Goal: Information Seeking & Learning: Learn about a topic

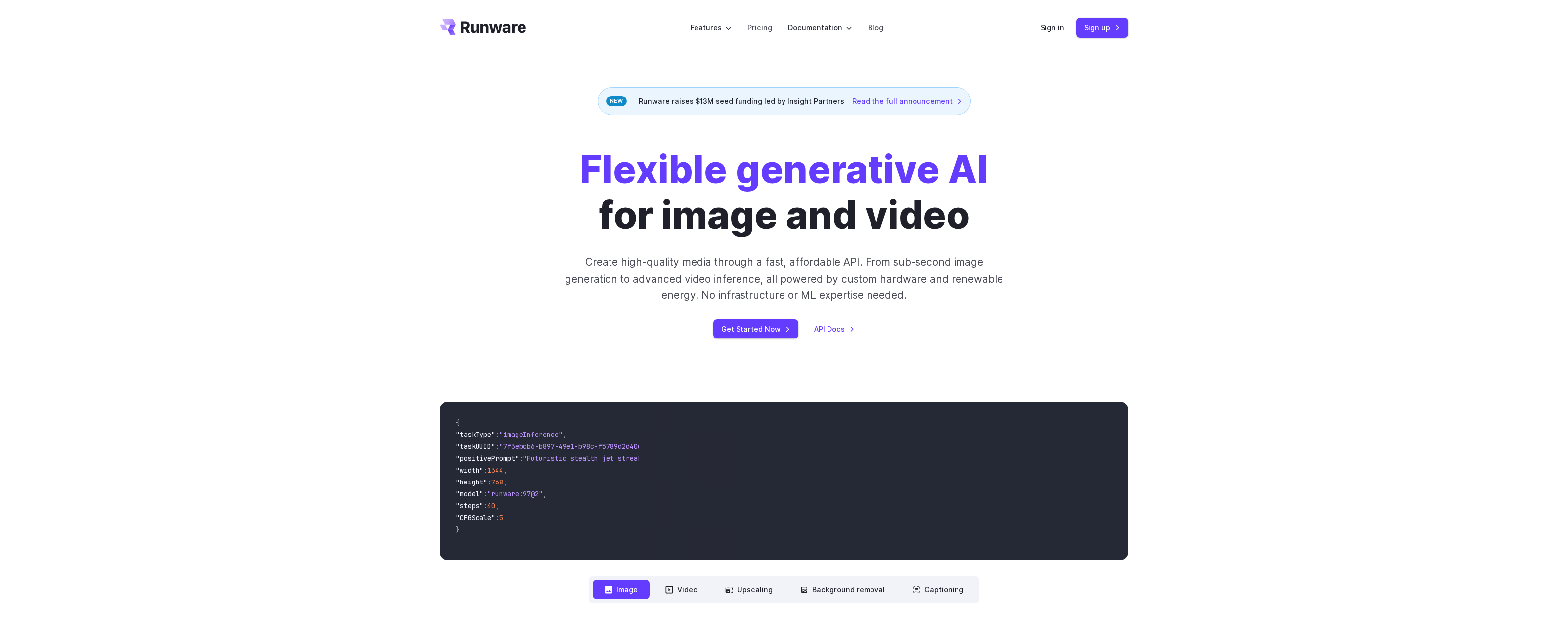
drag, startPoint x: 444, startPoint y: 77, endPoint x: 433, endPoint y: 59, distance: 21.1
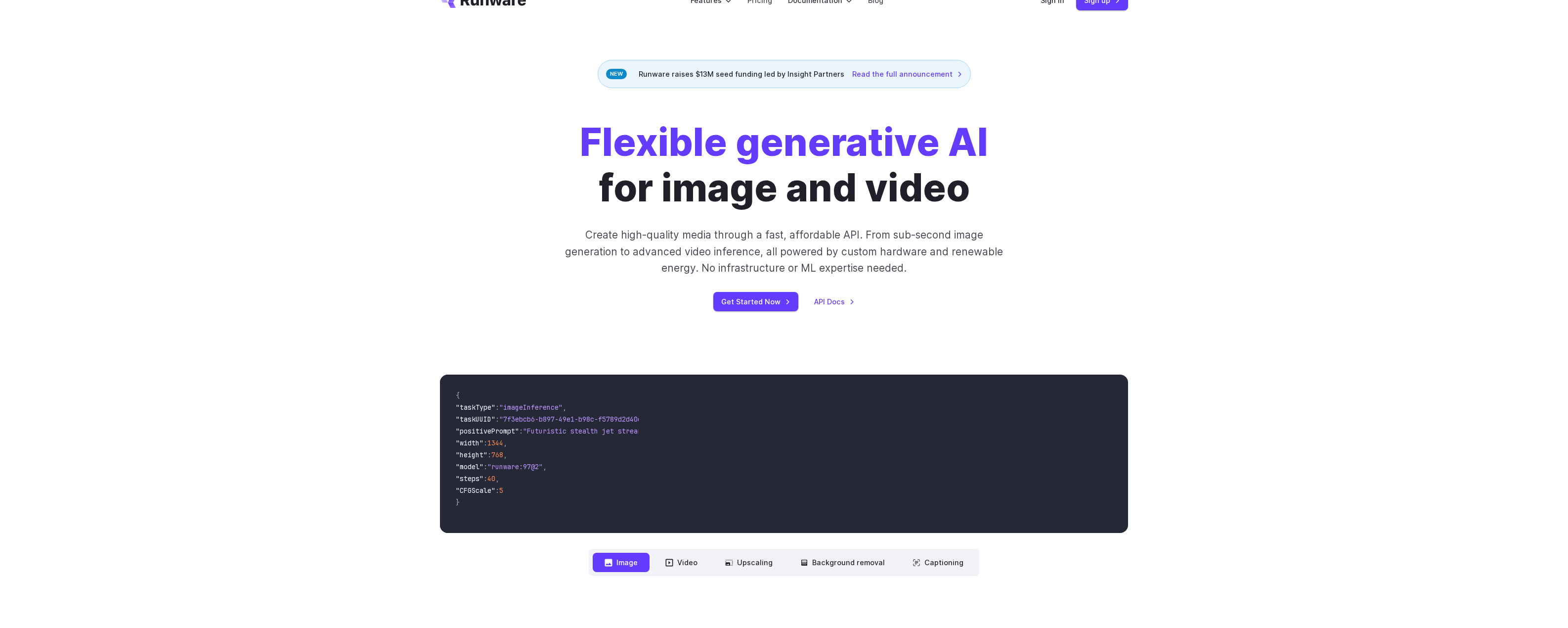
scroll to position [149, 0]
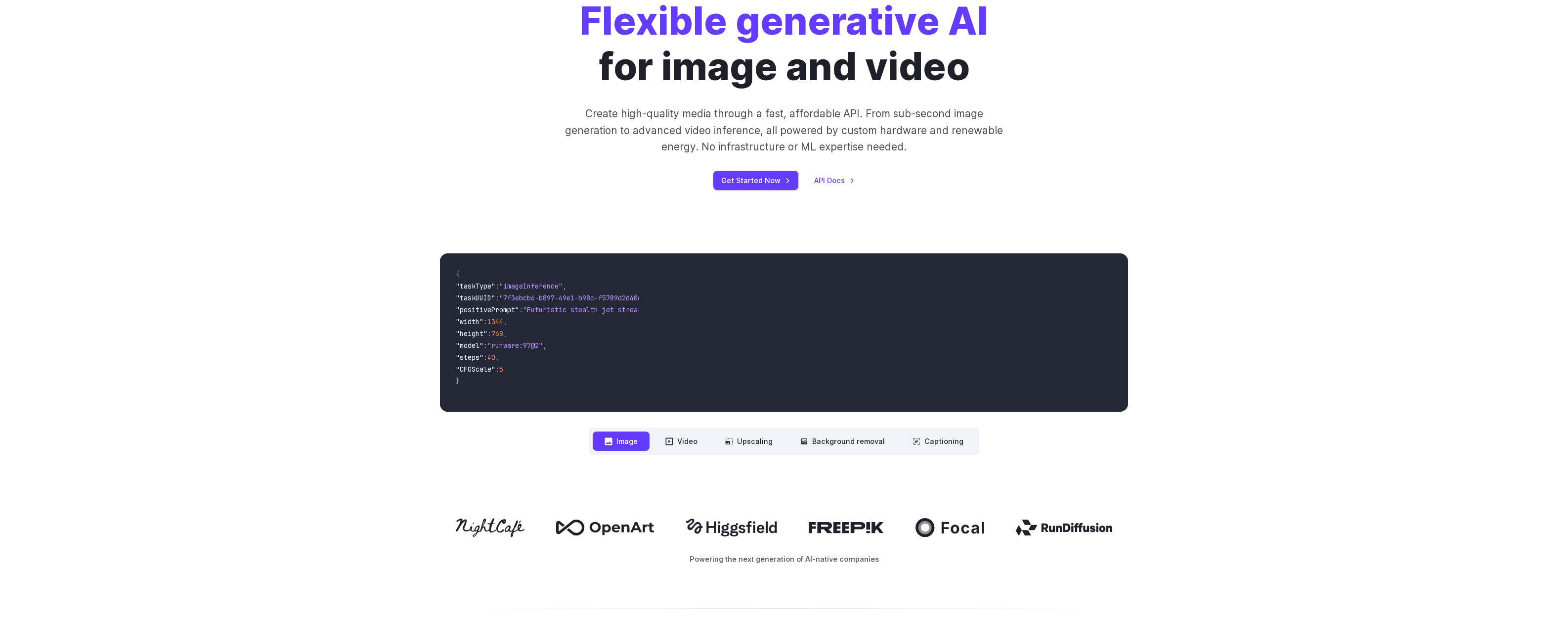
drag, startPoint x: 502, startPoint y: 407, endPoint x: 562, endPoint y: 403, distance: 60.1
click at [580, 404] on pre "{ "taskType" : "imageInference" , "taskUUID" : "7f3ebcb6-b897-49e1-b98c-f5789d2…" at bounding box center [543, 333] width 191 height 143
drag, startPoint x: 595, startPoint y: 403, endPoint x: 970, endPoint y: 358, distance: 377.7
click at [755, 390] on div "{ "taskType" : "imageInference" , "taskUUID" : "7f3ebcb6-b897-49e1-b98c-f5789d2…" at bounding box center [784, 333] width 688 height 158
click at [684, 441] on button "Video" at bounding box center [682, 441] width 56 height 19
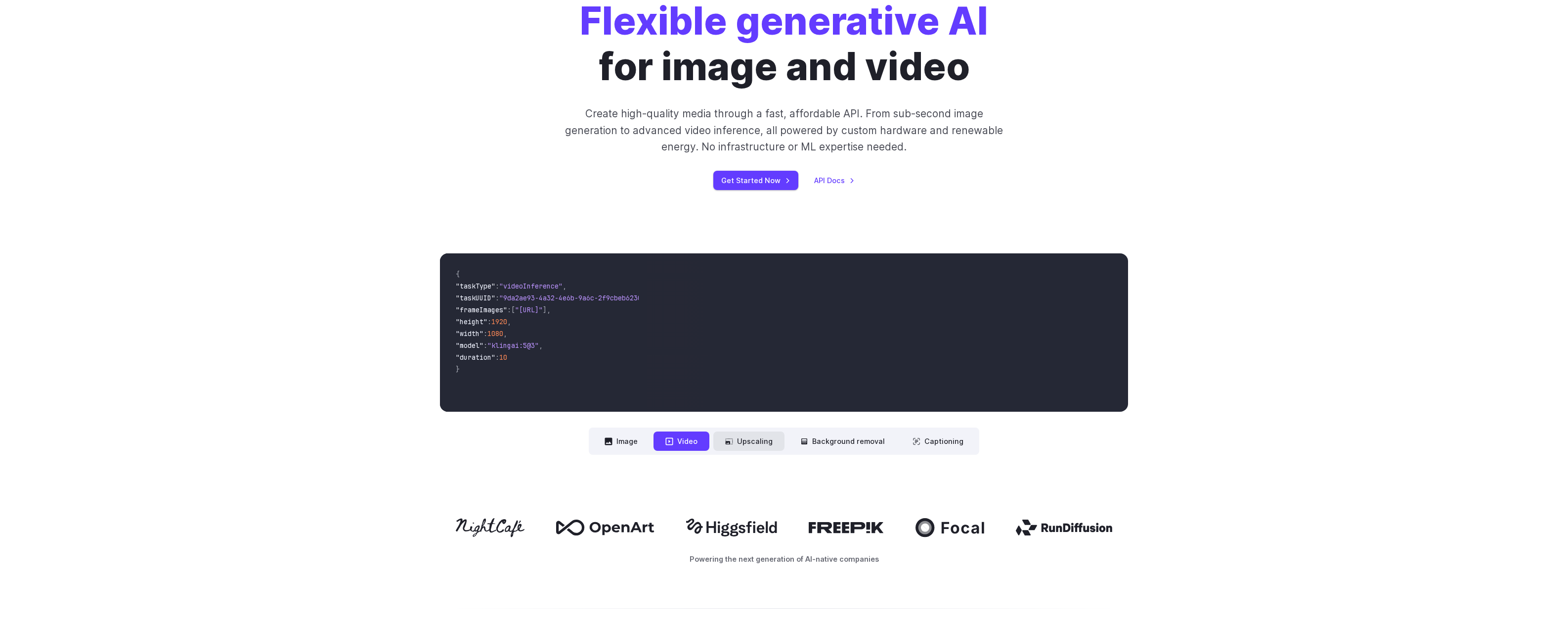
click at [768, 444] on button "Upscaling" at bounding box center [749, 441] width 71 height 19
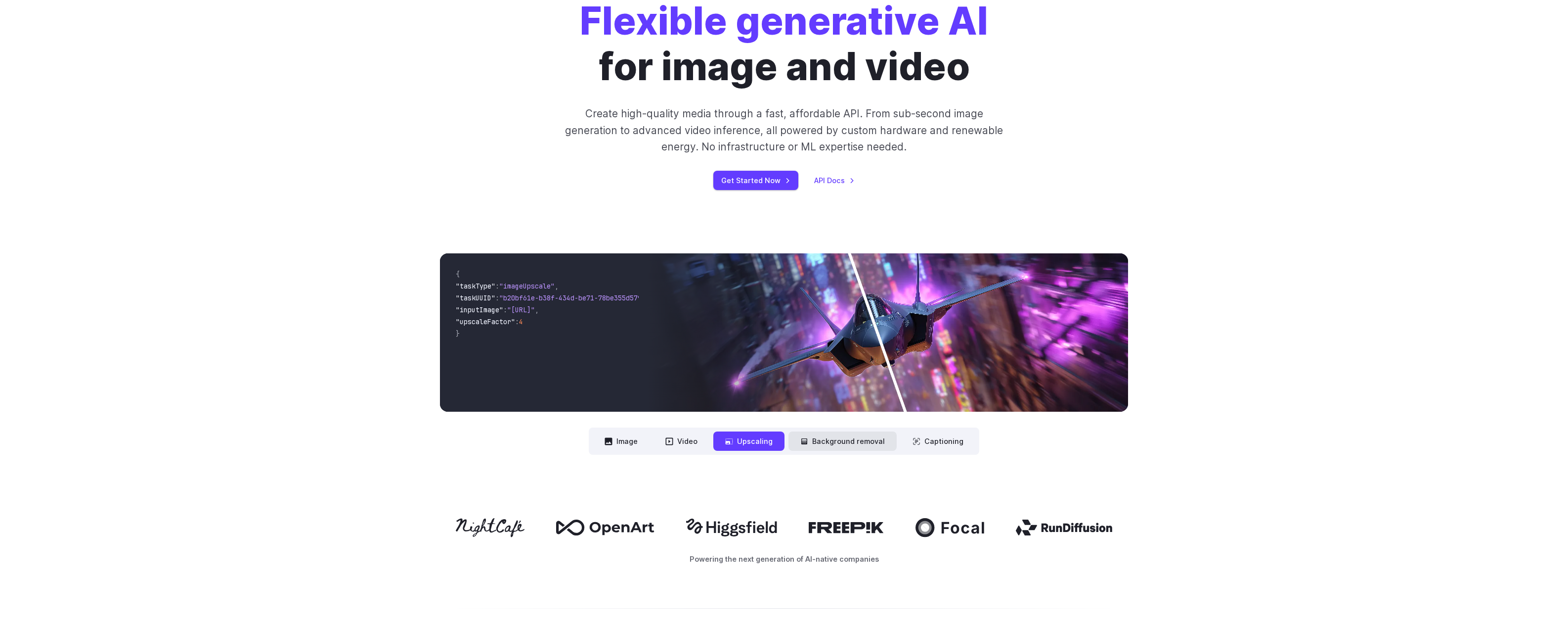
click at [837, 443] on button "Background removal" at bounding box center [842, 441] width 108 height 19
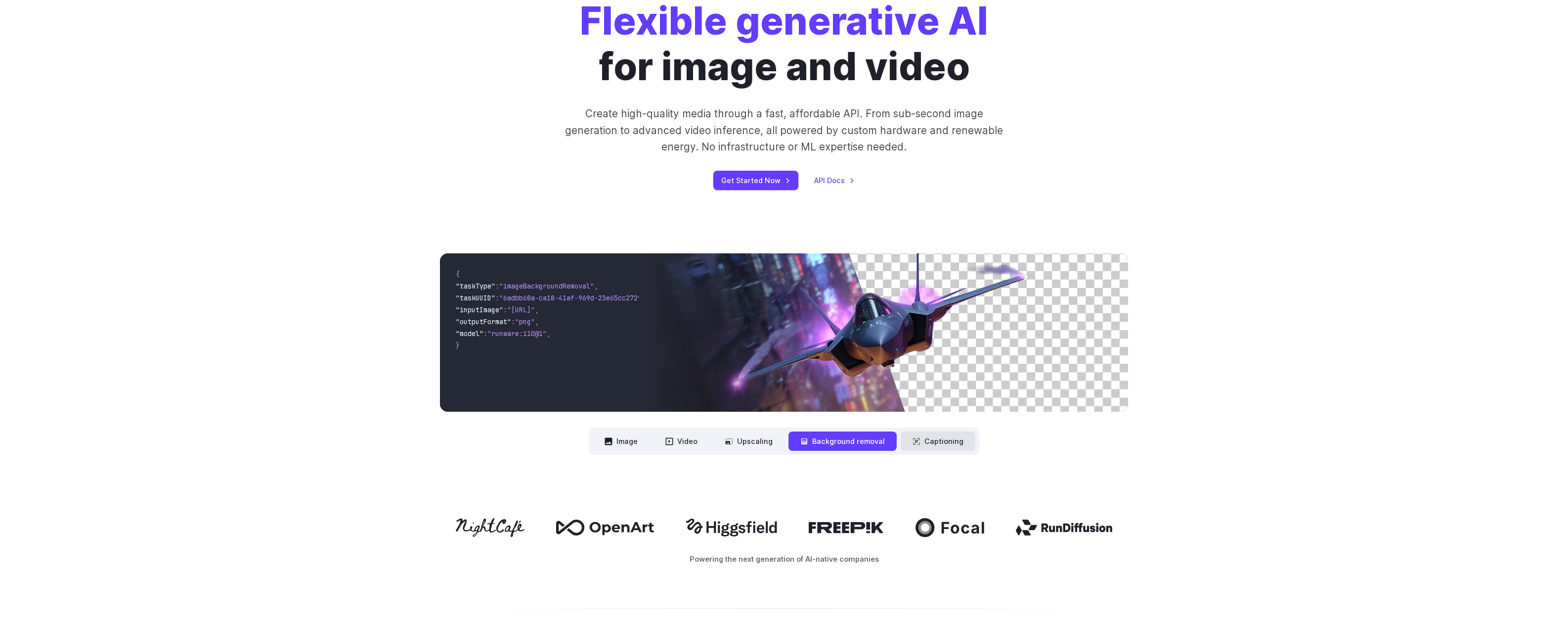
click at [923, 440] on button "Captioning" at bounding box center [938, 441] width 75 height 19
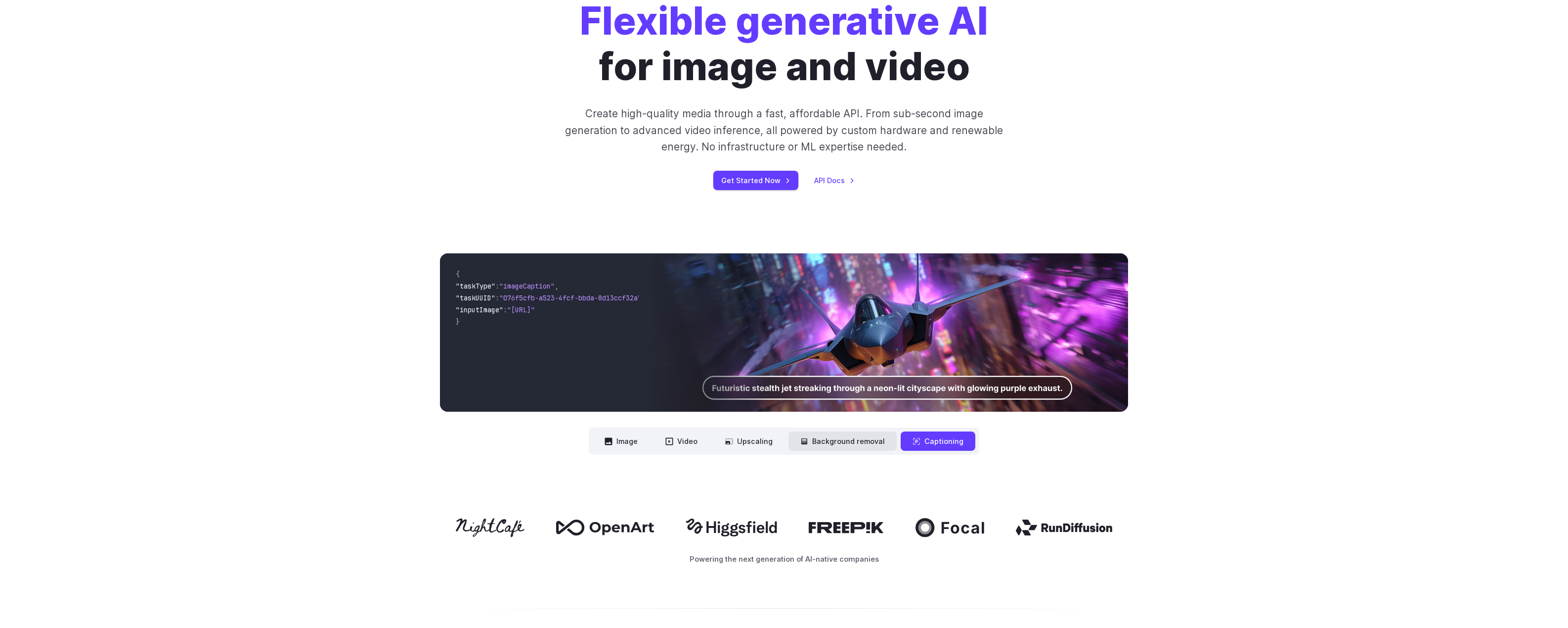
click at [842, 443] on button "Background removal" at bounding box center [842, 441] width 108 height 19
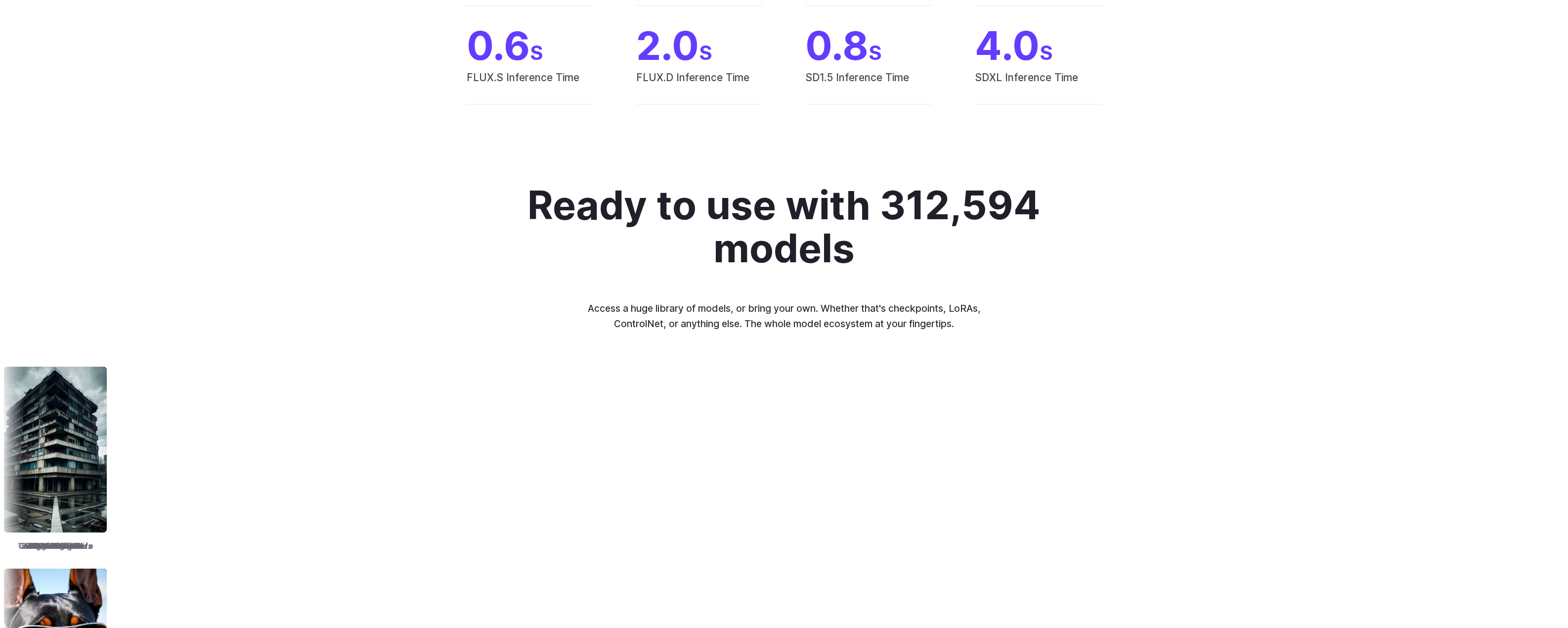
scroll to position [1237, 0]
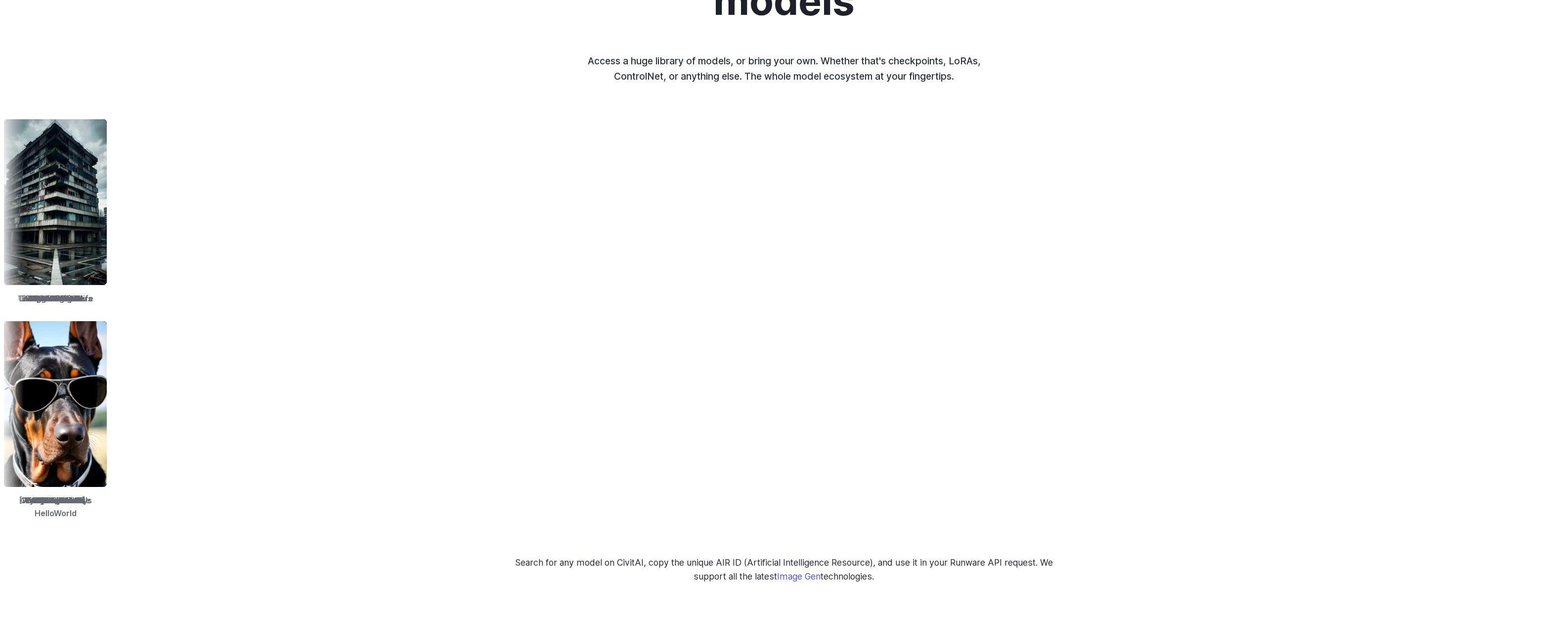
click at [563, 391] on img at bounding box center [614, 404] width 103 height 166
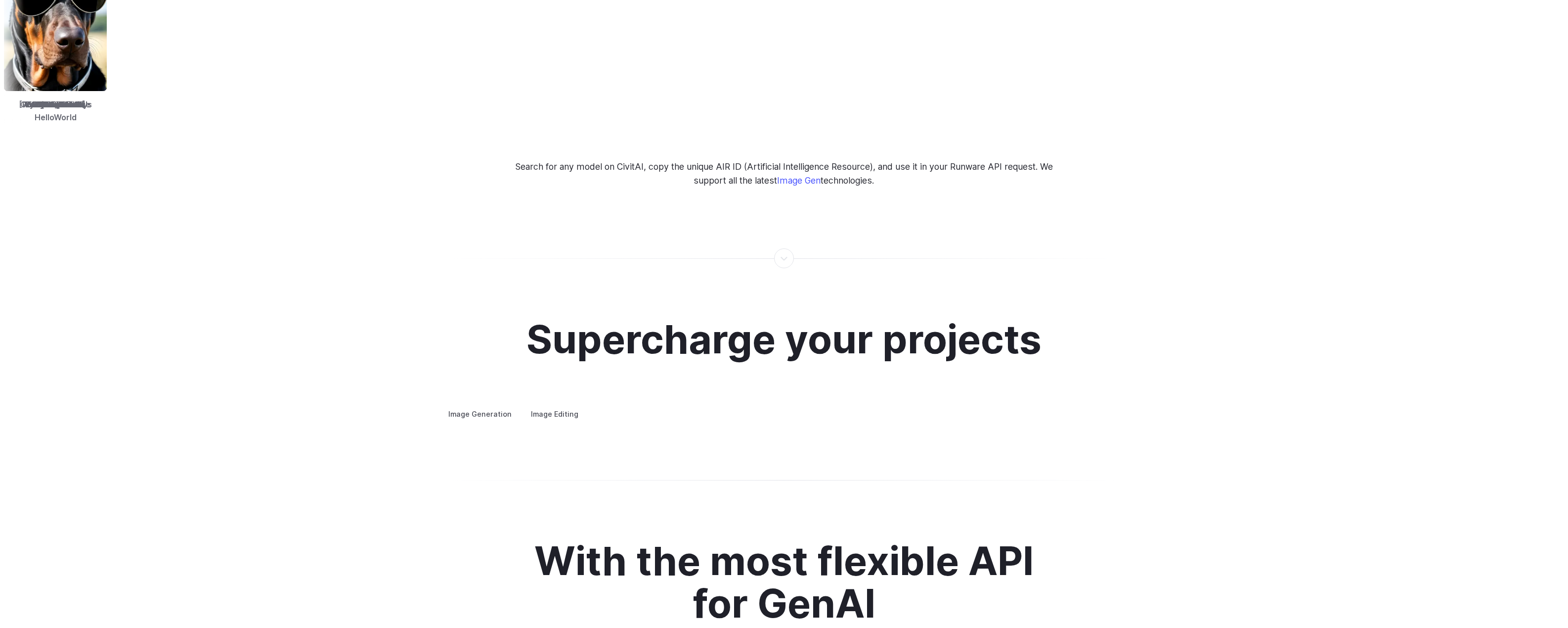
scroll to position [1929, 0]
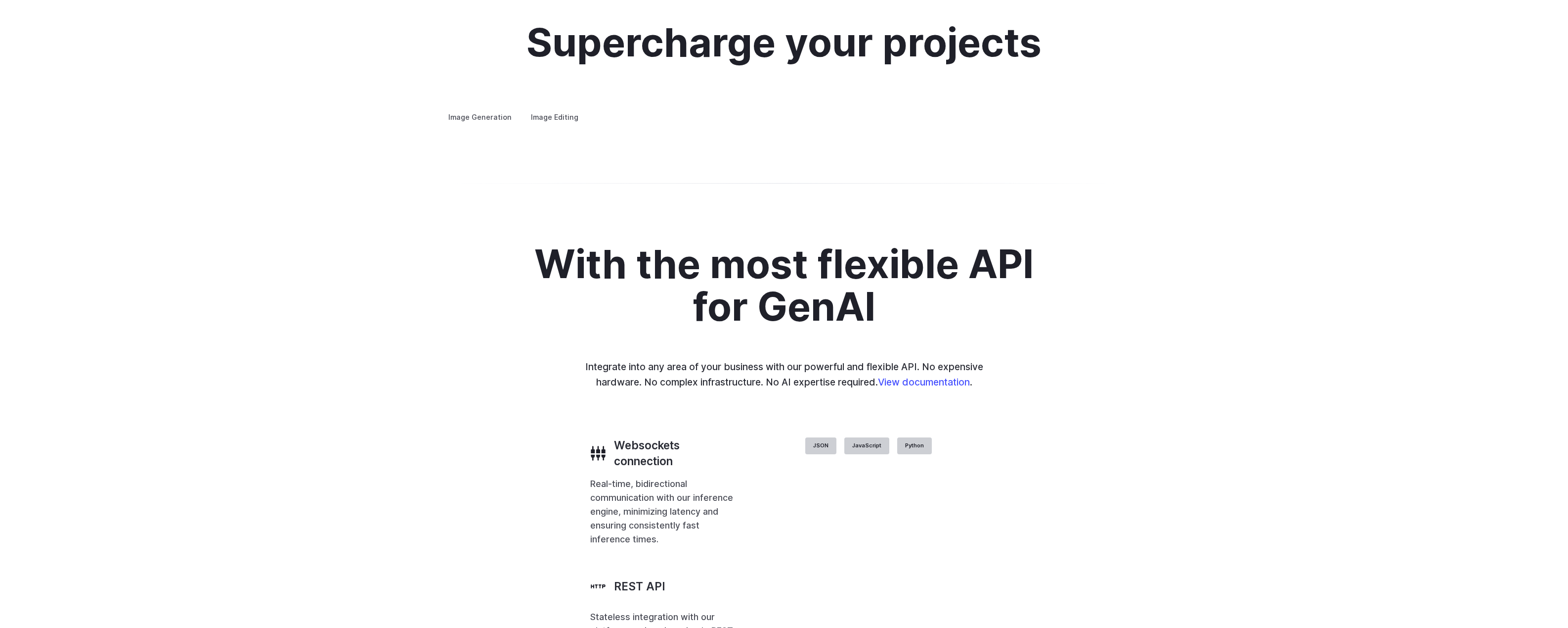
click at [0, 0] on summary "Concept design" at bounding box center [0, 0] width 0 height 0
click at [0, 0] on details "Creative styling Generate fun, unique images without photo editing or graphic d…" at bounding box center [0, 0] width 0 height 0
click at [0, 0] on summary "Creative styling" at bounding box center [0, 0] width 0 height 0
click at [0, 0] on summary "Architecture" at bounding box center [0, 0] width 0 height 0
click at [0, 0] on summary "Product design" at bounding box center [0, 0] width 0 height 0
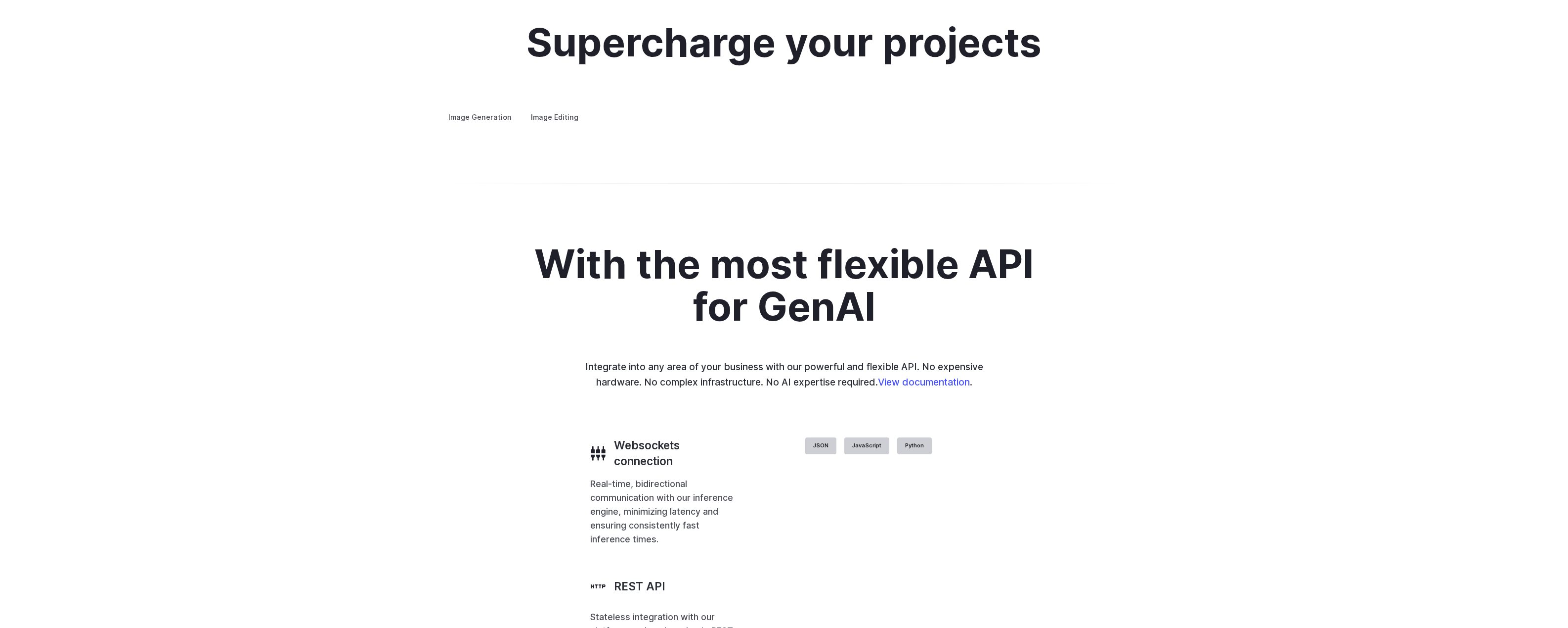
click at [0, 0] on details "Architecture Visualize architectural designs with ease, from initial sketches t…" at bounding box center [0, 0] width 0 height 0
click at [0, 0] on summary "Architecture" at bounding box center [0, 0] width 0 height 0
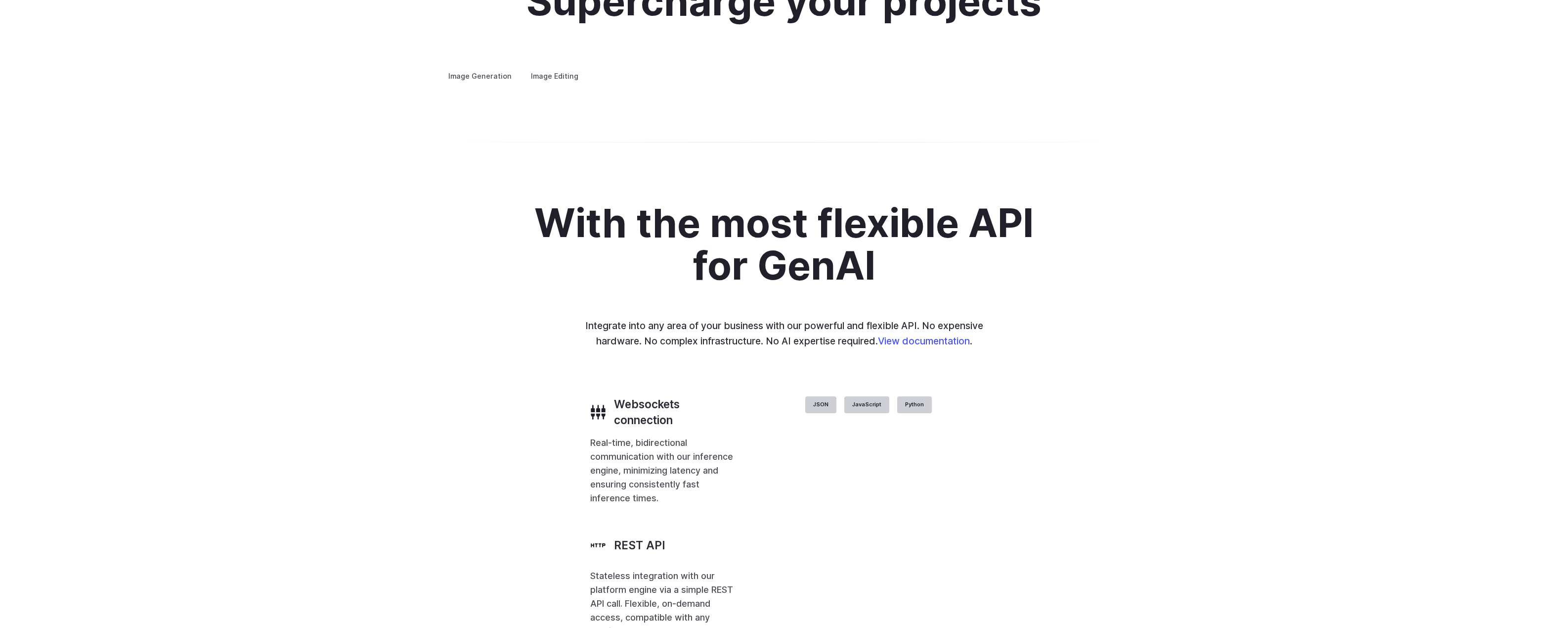
scroll to position [1978, 0]
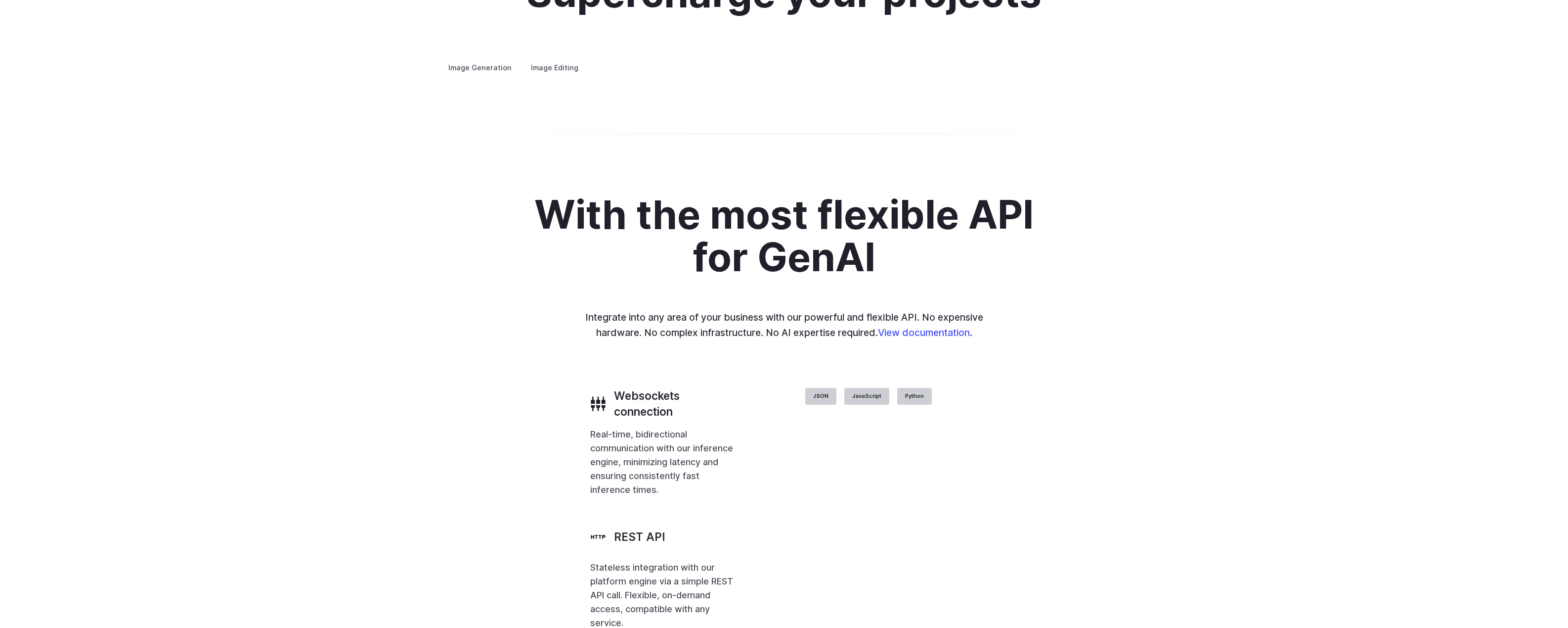
drag, startPoint x: 1048, startPoint y: 256, endPoint x: 964, endPoint y: 267, distance: 84.7
click at [0, 0] on img at bounding box center [0, 0] width 0 height 0
drag, startPoint x: 1032, startPoint y: 263, endPoint x: 909, endPoint y: 245, distance: 124.3
click at [0, 0] on img at bounding box center [0, 0] width 0 height 0
click at [0, 0] on summary "Personalized assets" at bounding box center [0, 0] width 0 height 0
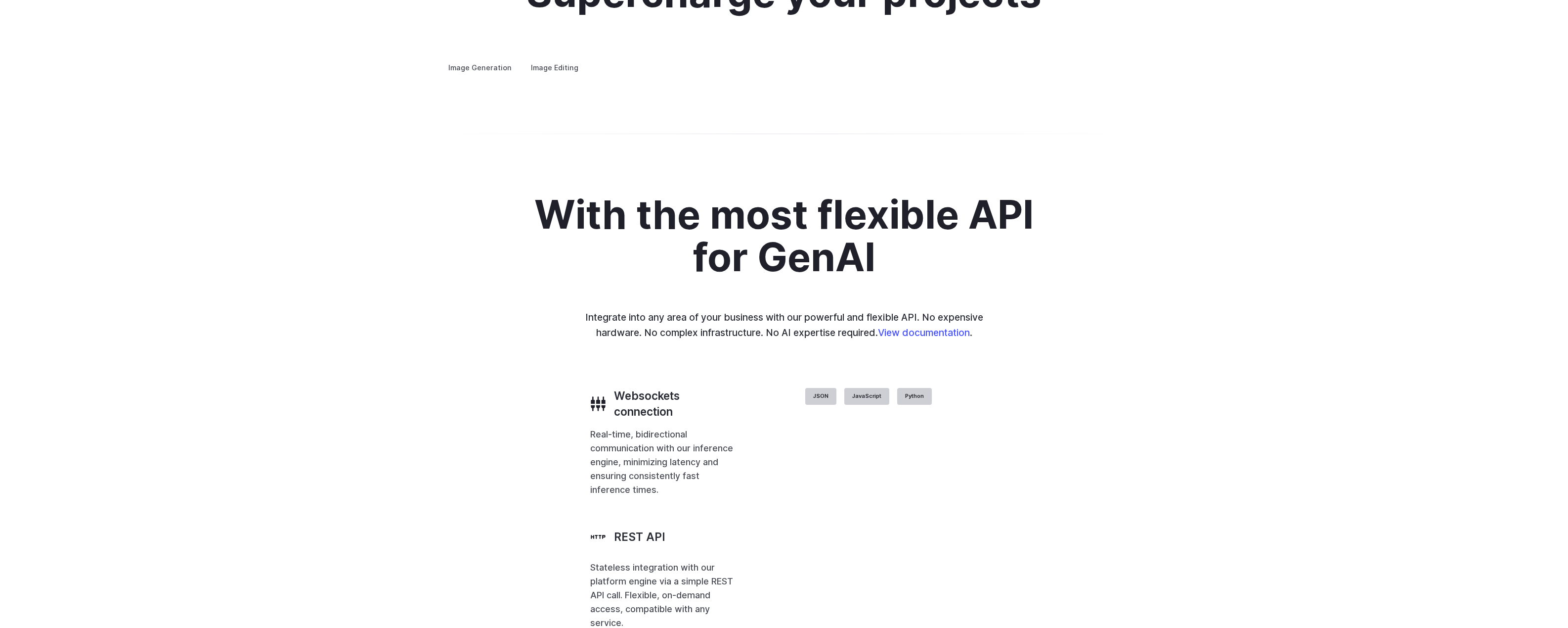
click at [0, 0] on img at bounding box center [0, 0] width 0 height 0
click at [0, 0] on div "Custom avatars Create avatars in any style you desire – whether abstract, carto…" at bounding box center [0, 0] width 0 height 0
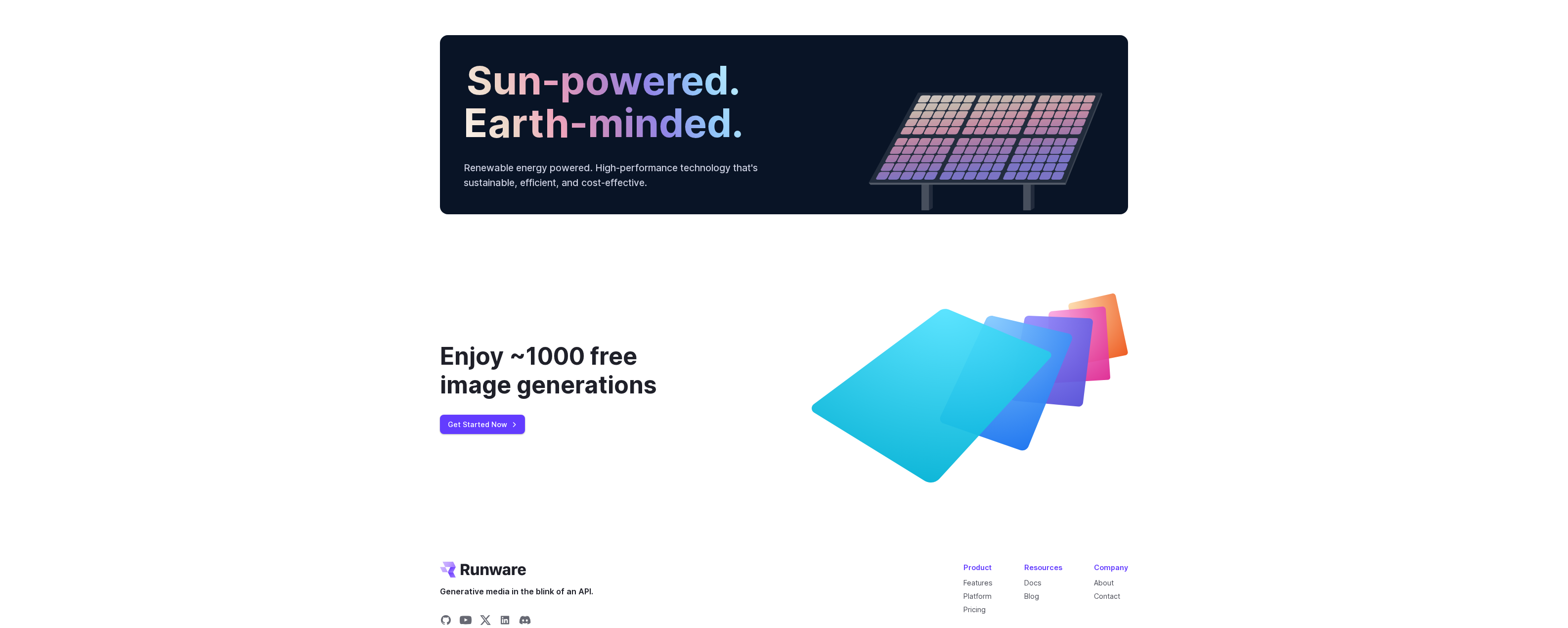
scroll to position [3413, 0]
